Goal: Task Accomplishment & Management: Manage account settings

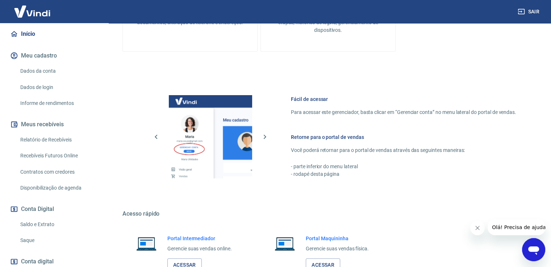
scroll to position [304, 0]
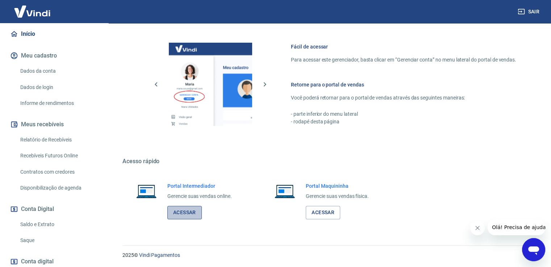
click at [184, 217] on link "Acessar" at bounding box center [184, 212] width 34 height 13
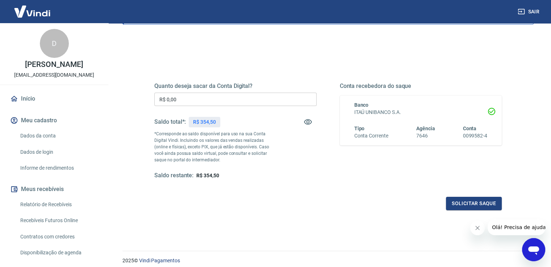
scroll to position [72, 0]
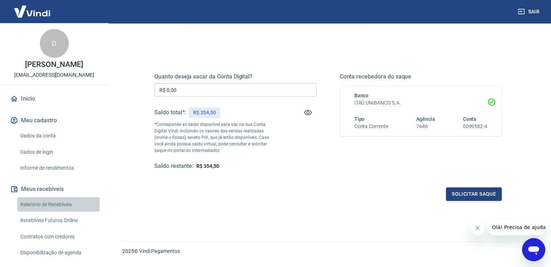
click at [66, 212] on link "Relatório de Recebíveis" at bounding box center [58, 204] width 82 height 15
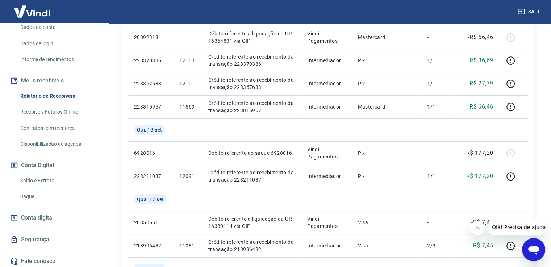
scroll to position [118, 0]
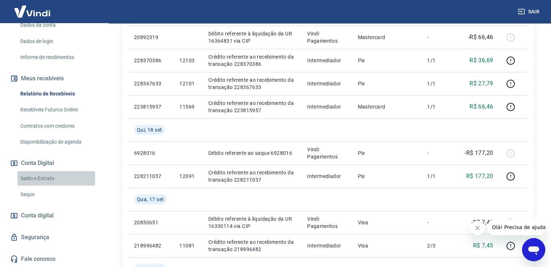
click at [51, 179] on link "Saldo e Extrato" at bounding box center [58, 178] width 82 height 15
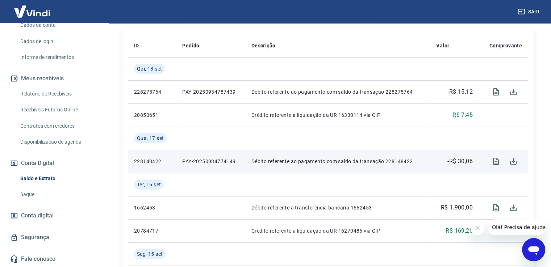
scroll to position [145, 0]
